Goal: Information Seeking & Learning: Learn about a topic

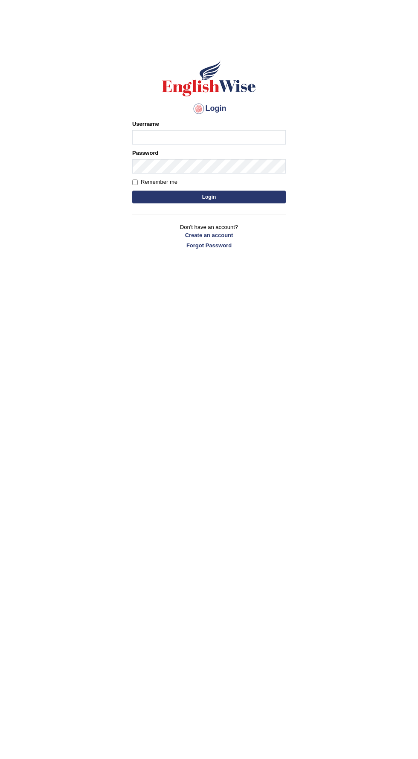
click at [159, 134] on input "Username" at bounding box center [209, 137] width 154 height 15
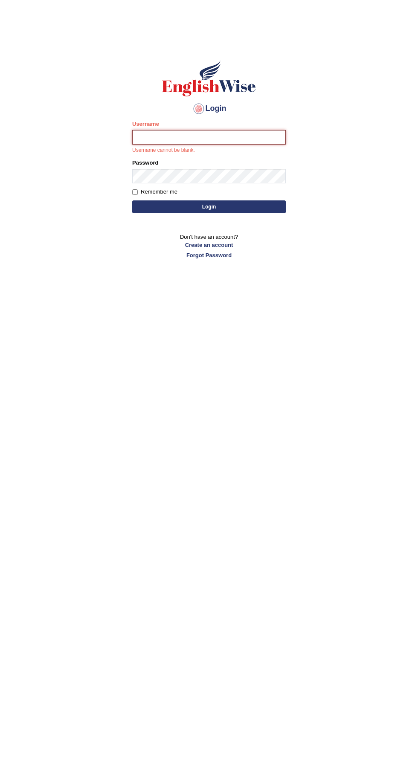
type input "Golden"
click at [132, 200] on button "Login" at bounding box center [209, 206] width 154 height 13
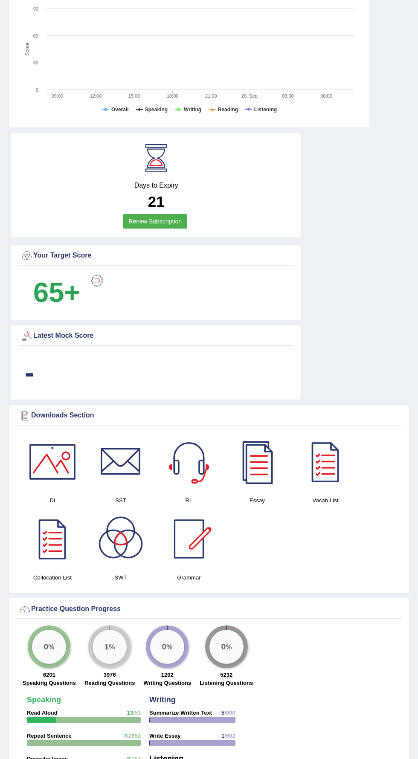
click at [306, 565] on div "DI SST RL Essay Vocab List Collocation List SWT Grammar × Sorry, Your can't dow…" at bounding box center [209, 510] width 386 height 157
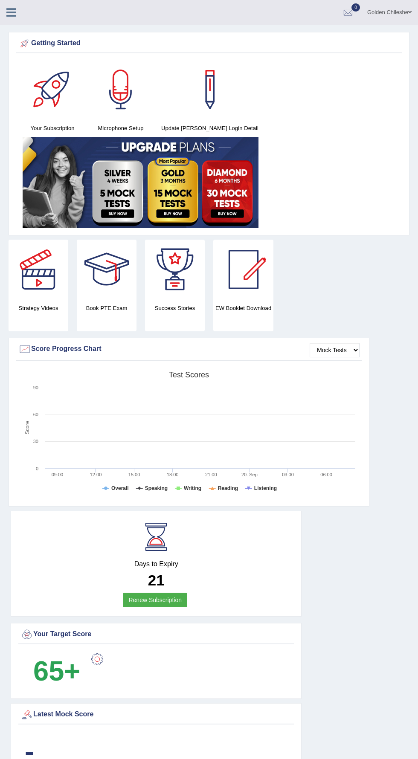
click at [21, 14] on link at bounding box center [11, 11] width 23 height 13
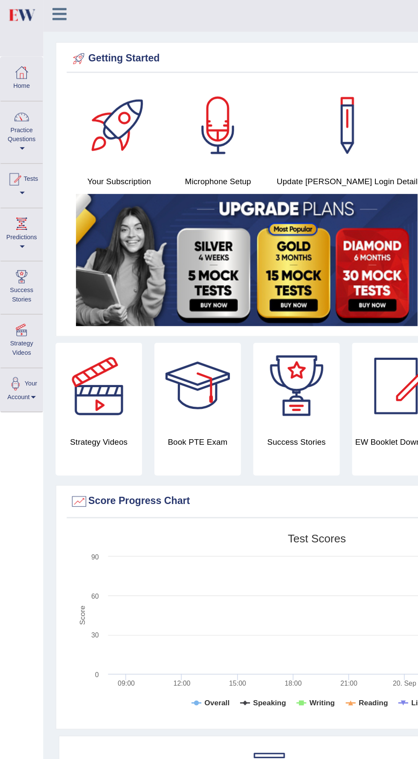
click at [15, 90] on div at bounding box center [15, 83] width 13 height 13
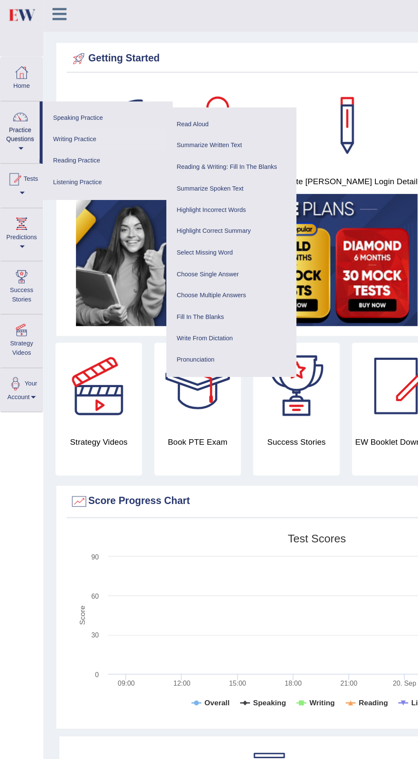
click at [64, 97] on link "Writing Practice" at bounding box center [74, 99] width 81 height 15
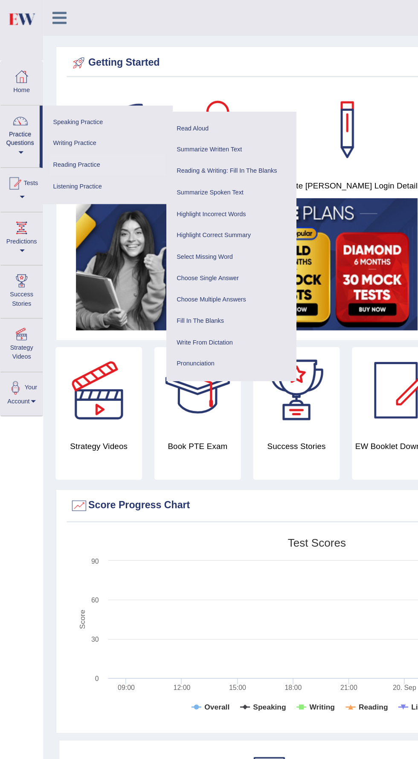
click at [63, 113] on link "Reading Practice" at bounding box center [74, 114] width 81 height 15
click at [64, 136] on link "Listening Practice" at bounding box center [74, 129] width 81 height 15
click at [63, 113] on link "Reading Practice" at bounding box center [74, 114] width 81 height 15
click at [154, 133] on link "Summarize Spoken Text" at bounding box center [159, 133] width 81 height 15
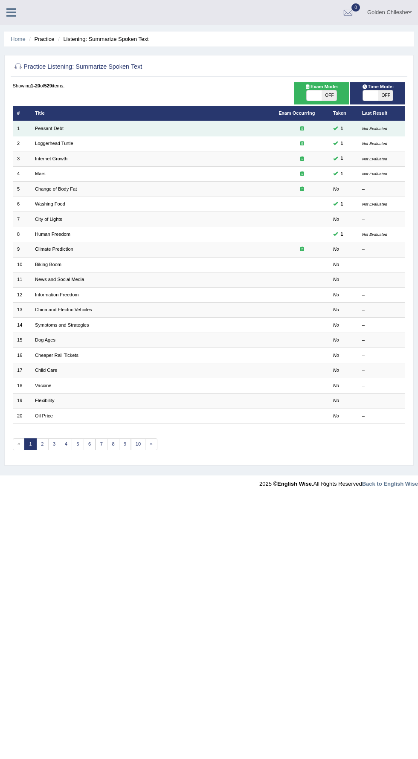
click at [93, 135] on td "Peasant Debt" at bounding box center [153, 128] width 244 height 15
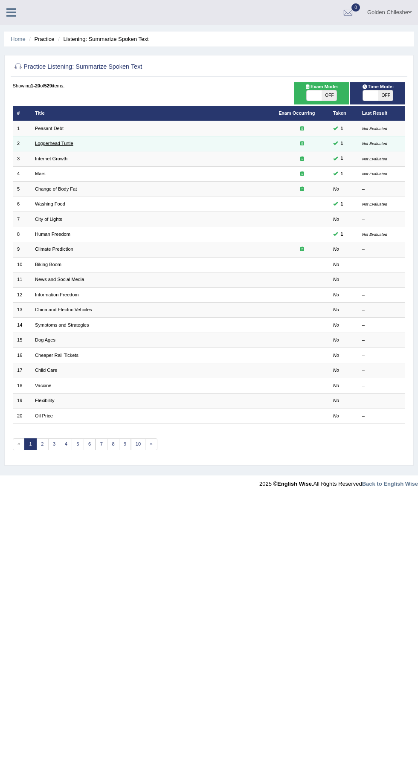
click at [67, 142] on link "Loggerhead Turtle" at bounding box center [54, 143] width 38 height 5
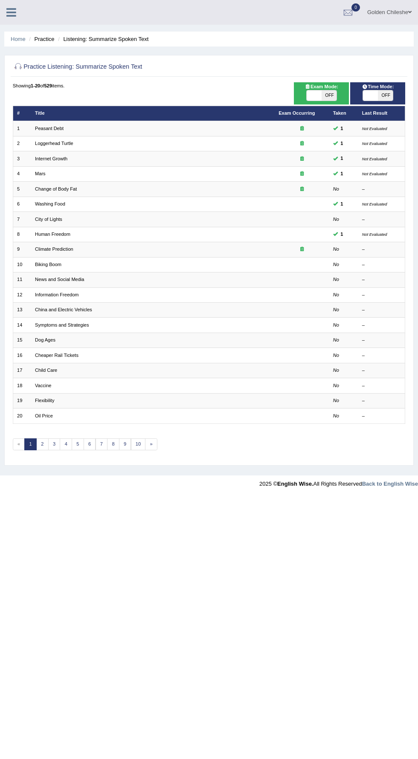
click at [290, 656] on body "Toggle navigation Home Practice Questions Speaking Practice Read Aloud Repeat S…" at bounding box center [209, 379] width 418 height 759
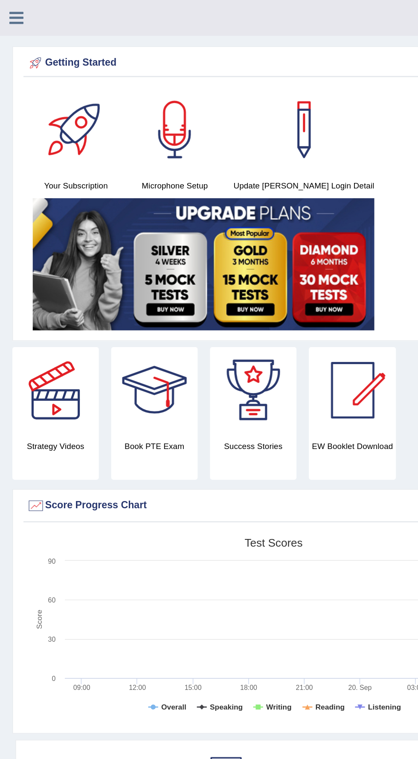
click at [12, 13] on icon at bounding box center [11, 12] width 10 height 11
